Goal: Check status: Check status

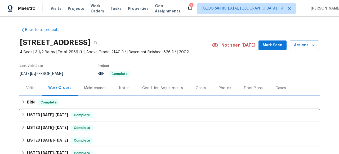
click at [96, 102] on div "BRN Complete" at bounding box center [169, 102] width 296 height 6
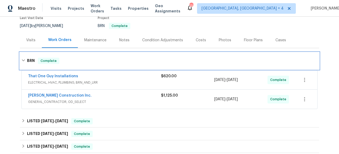
scroll to position [57, 0]
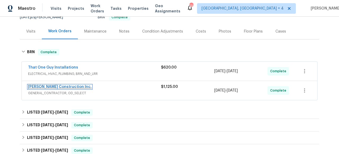
click at [61, 85] on link "[PERSON_NAME] Construction Inc." at bounding box center [60, 87] width 64 height 4
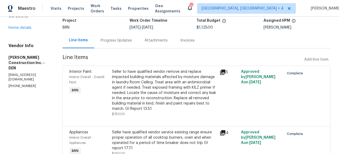
scroll to position [38, 0]
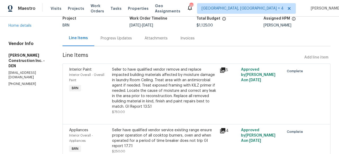
click at [194, 42] on div "Invoices" at bounding box center [187, 38] width 27 height 16
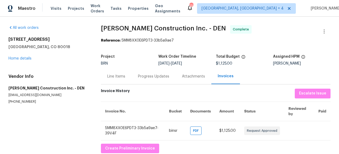
scroll to position [12, 0]
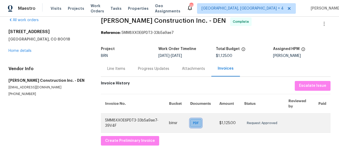
click at [195, 121] on span "PDF" at bounding box center [197, 123] width 8 height 5
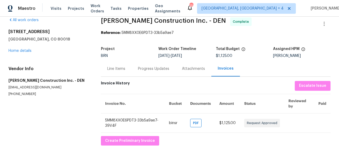
click at [160, 67] on div "Progress Updates" at bounding box center [153, 68] width 31 height 5
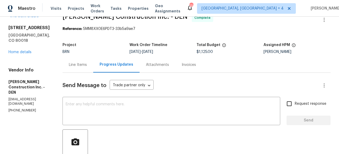
click at [196, 68] on div "Invoices" at bounding box center [189, 65] width 27 height 16
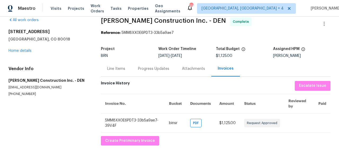
click at [187, 69] on div "Attachments" at bounding box center [194, 69] width 36 height 16
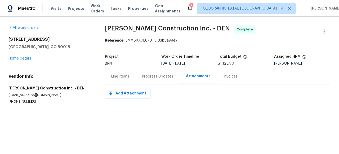
click at [117, 78] on div "Line Items" at bounding box center [120, 76] width 18 height 5
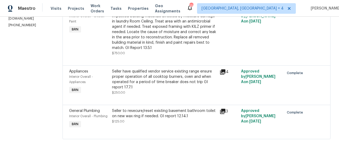
scroll to position [99, 0]
click at [225, 71] on icon at bounding box center [222, 71] width 5 height 5
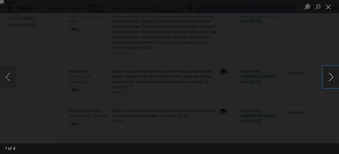
click at [331, 79] on button "Next image" at bounding box center [331, 77] width 16 height 21
click at [10, 78] on button "Previous image" at bounding box center [8, 77] width 16 height 21
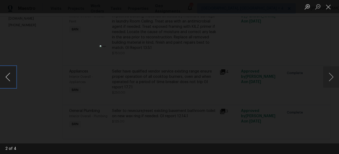
click at [11, 76] on button "Previous image" at bounding box center [8, 77] width 16 height 21
click at [331, 5] on button "Close lightbox" at bounding box center [328, 6] width 11 height 9
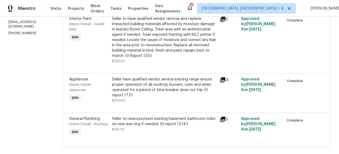
scroll to position [71, 0]
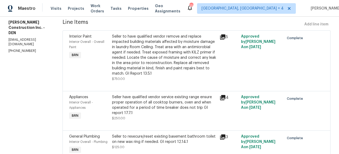
click at [226, 37] on icon at bounding box center [223, 37] width 6 height 6
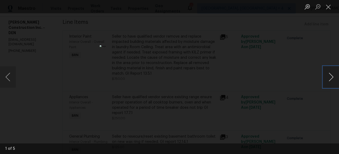
click at [329, 76] on button "Next image" at bounding box center [331, 77] width 16 height 21
click at [330, 76] on button "Next image" at bounding box center [331, 77] width 16 height 21
click at [330, 77] on button "Next image" at bounding box center [331, 77] width 16 height 21
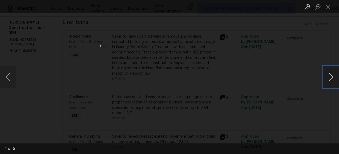
click at [333, 74] on button "Next image" at bounding box center [331, 77] width 16 height 21
click at [336, 76] on button "Next image" at bounding box center [331, 77] width 16 height 21
click at [335, 75] on button "Next image" at bounding box center [331, 77] width 16 height 21
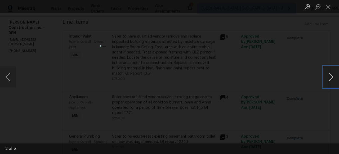
click at [335, 75] on button "Next image" at bounding box center [331, 77] width 16 height 21
click at [336, 78] on button "Next image" at bounding box center [331, 77] width 16 height 21
click at [329, 8] on button "Close lightbox" at bounding box center [328, 6] width 11 height 9
